Goal: Task Accomplishment & Management: Manage account settings

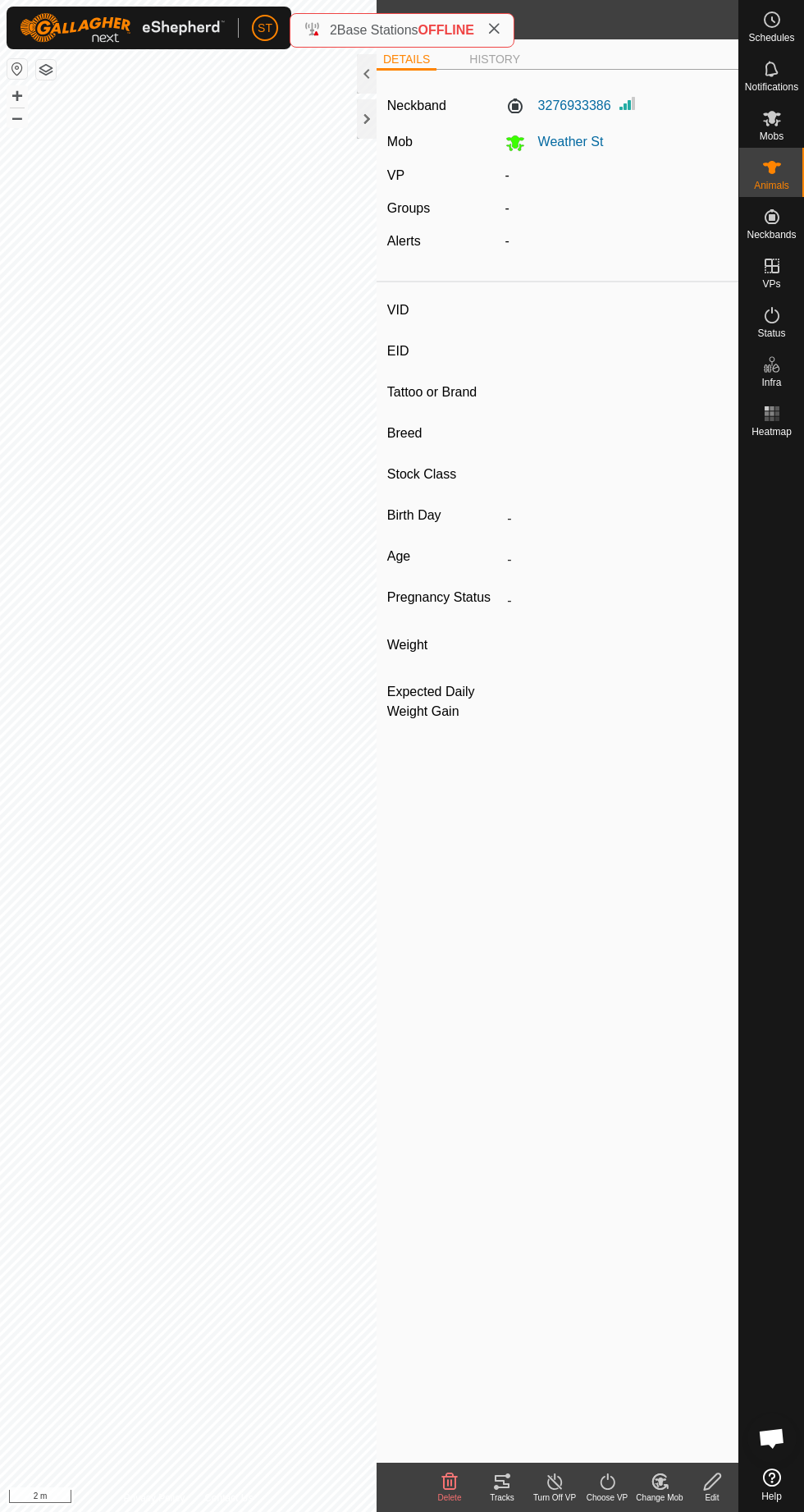
type input "25-W23"
type input "982123802786771"
type input "-"
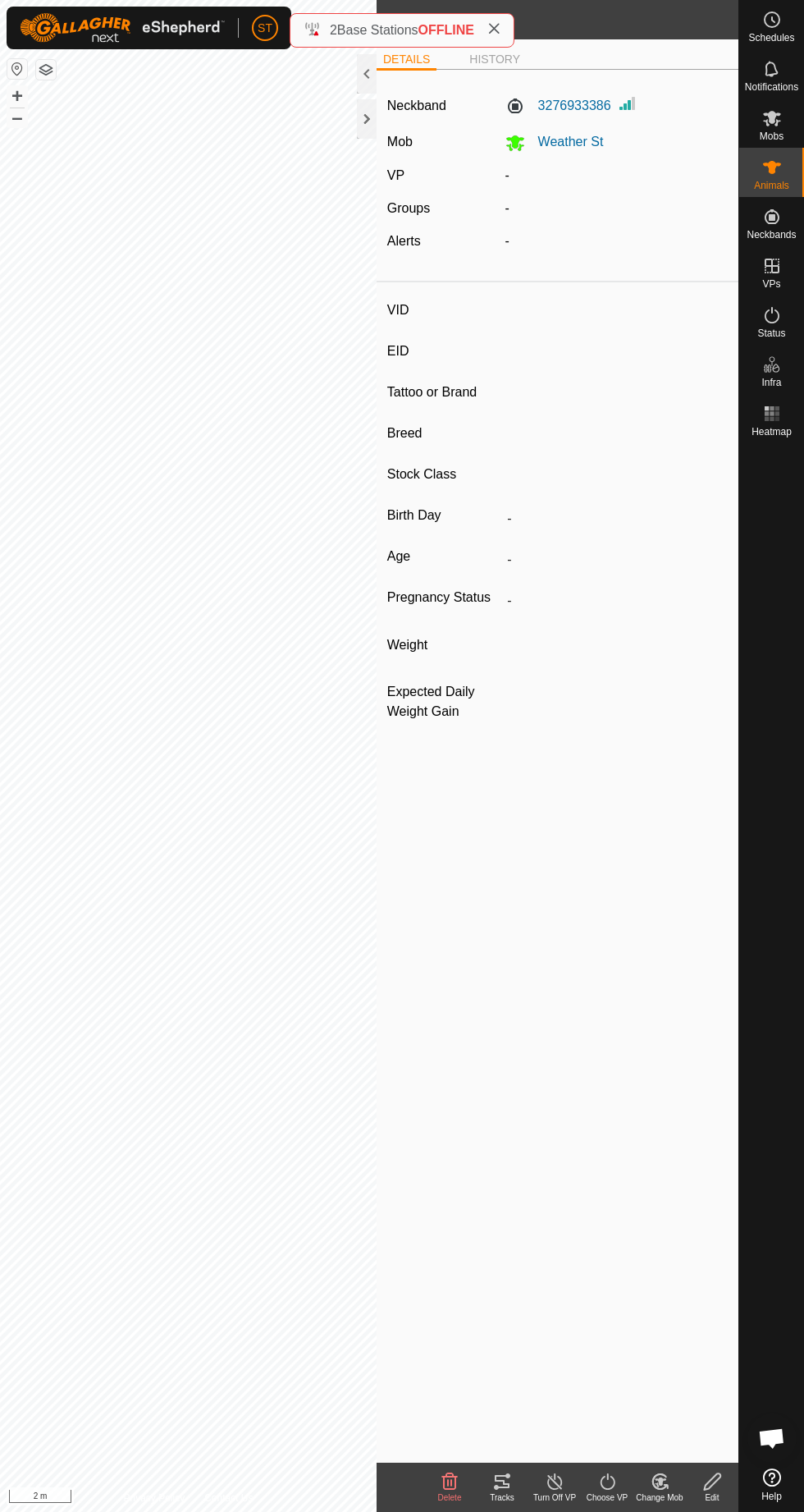
type input "-"
click at [448, 1500] on span "Delete" at bounding box center [450, 1497] width 24 height 9
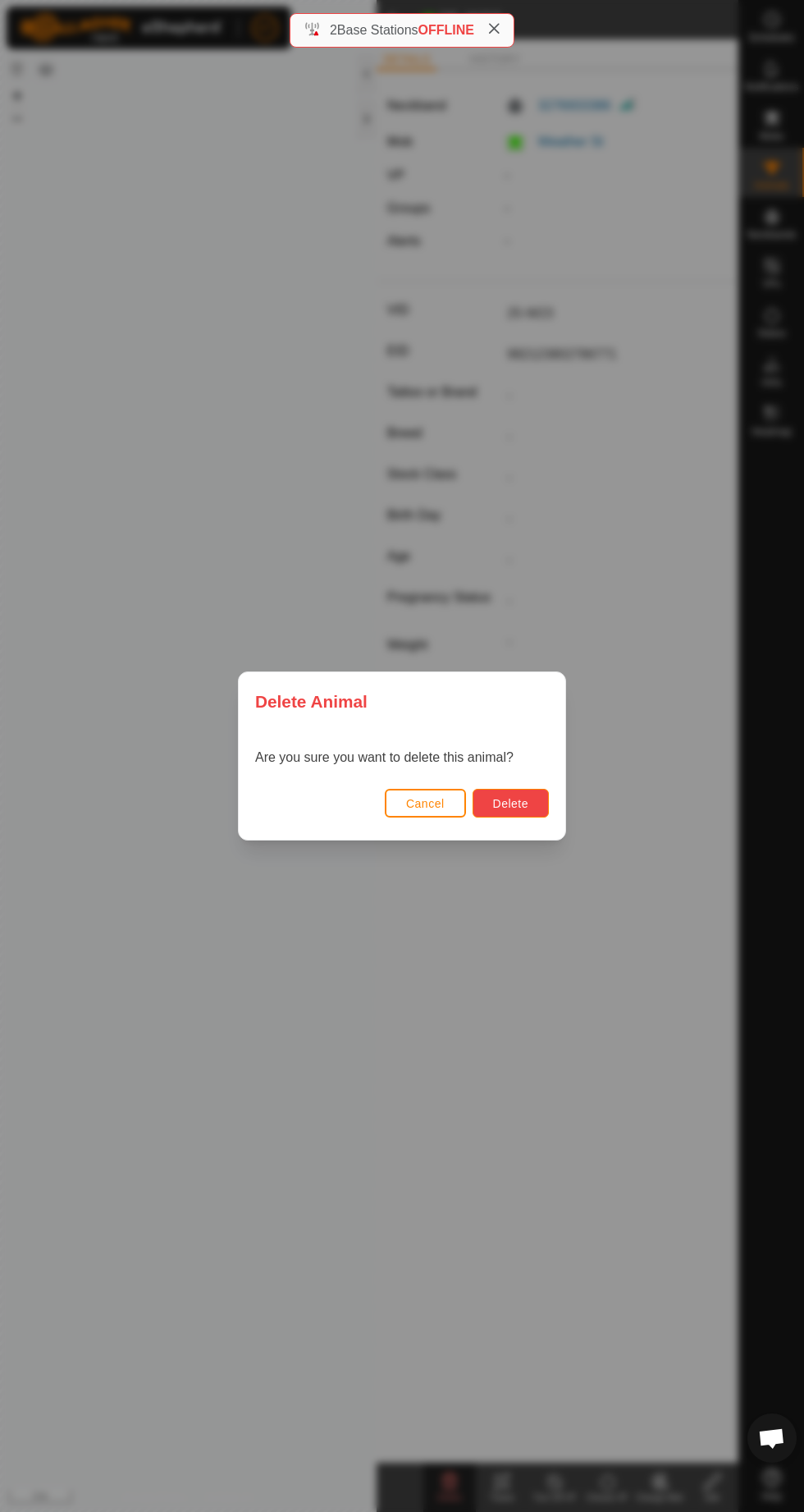
click at [528, 810] on span "Delete" at bounding box center [510, 803] width 35 height 13
